Goal: Navigation & Orientation: Find specific page/section

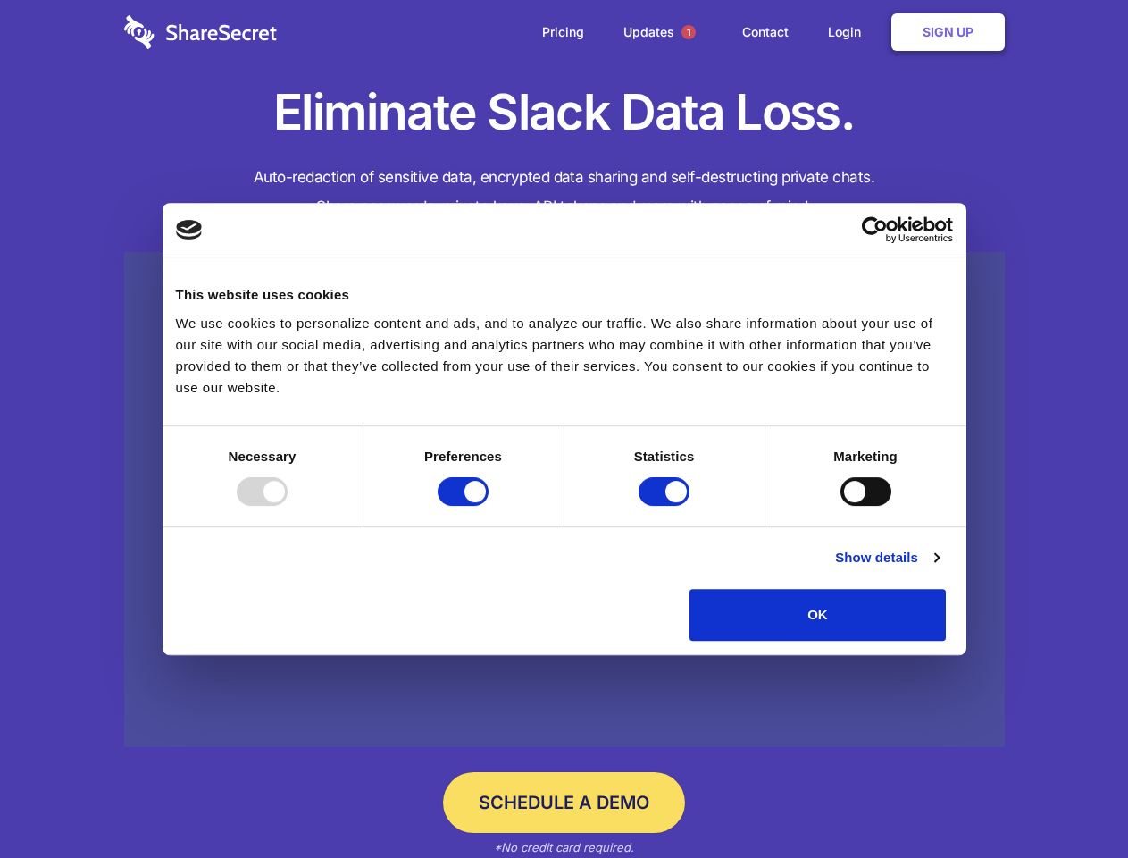
click at [288, 506] on div at bounding box center [262, 491] width 51 height 29
click at [489, 506] on input "Preferences" at bounding box center [463, 491] width 51 height 29
checkbox input "false"
click at [666, 506] on input "Statistics" at bounding box center [664, 491] width 51 height 29
checkbox input "false"
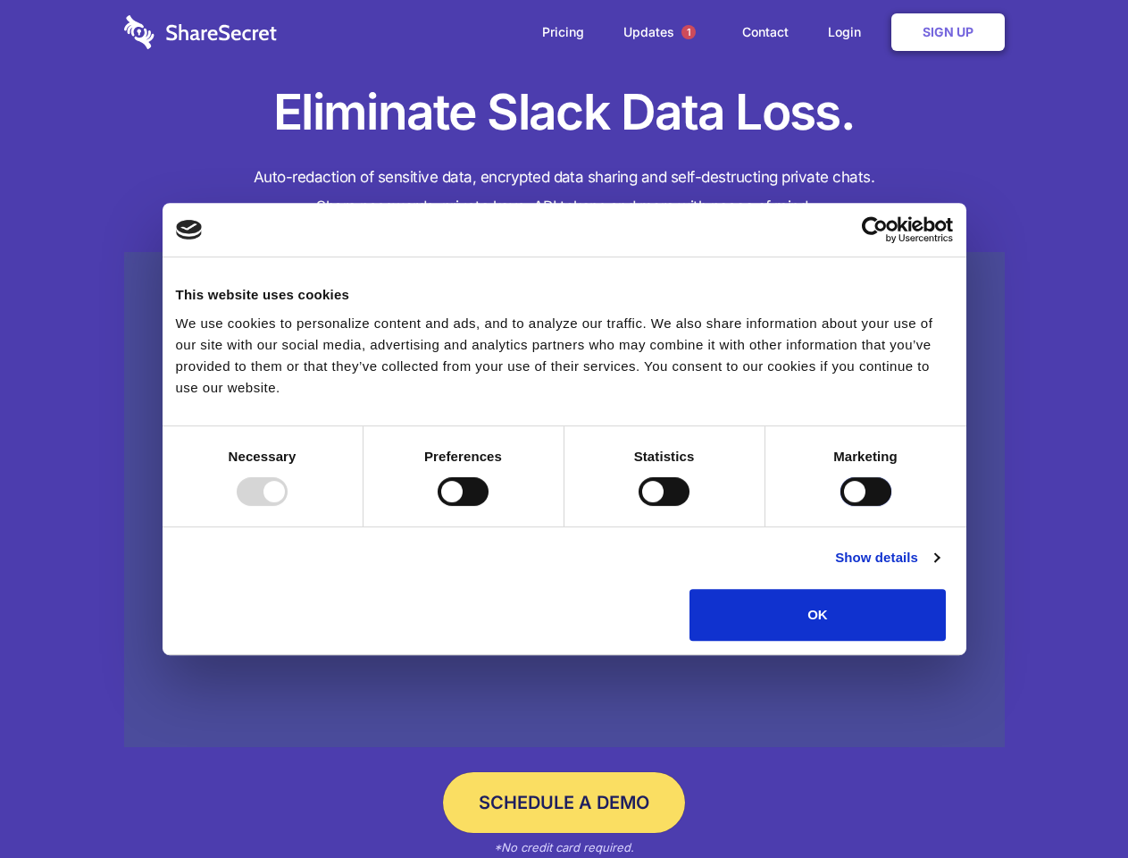
click at [841, 506] on input "Marketing" at bounding box center [866, 491] width 51 height 29
checkbox input "true"
click at [939, 568] on link "Show details" at bounding box center [887, 557] width 104 height 21
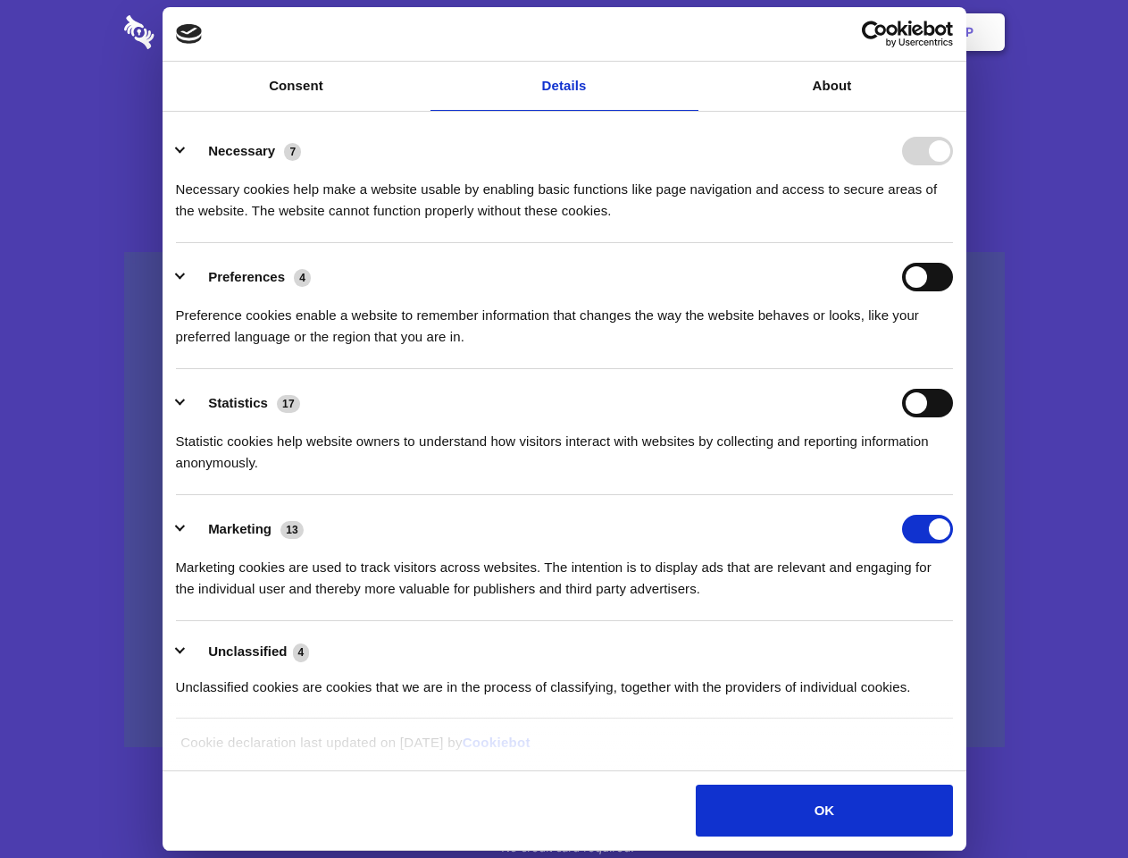
click at [961, 647] on ul "Necessary 7 Necessary cookies help make a website usable by enabling basic func…" at bounding box center [564, 418] width 794 height 602
click at [688, 32] on span "1" at bounding box center [689, 32] width 14 height 14
